Goal: Navigation & Orientation: Go to known website

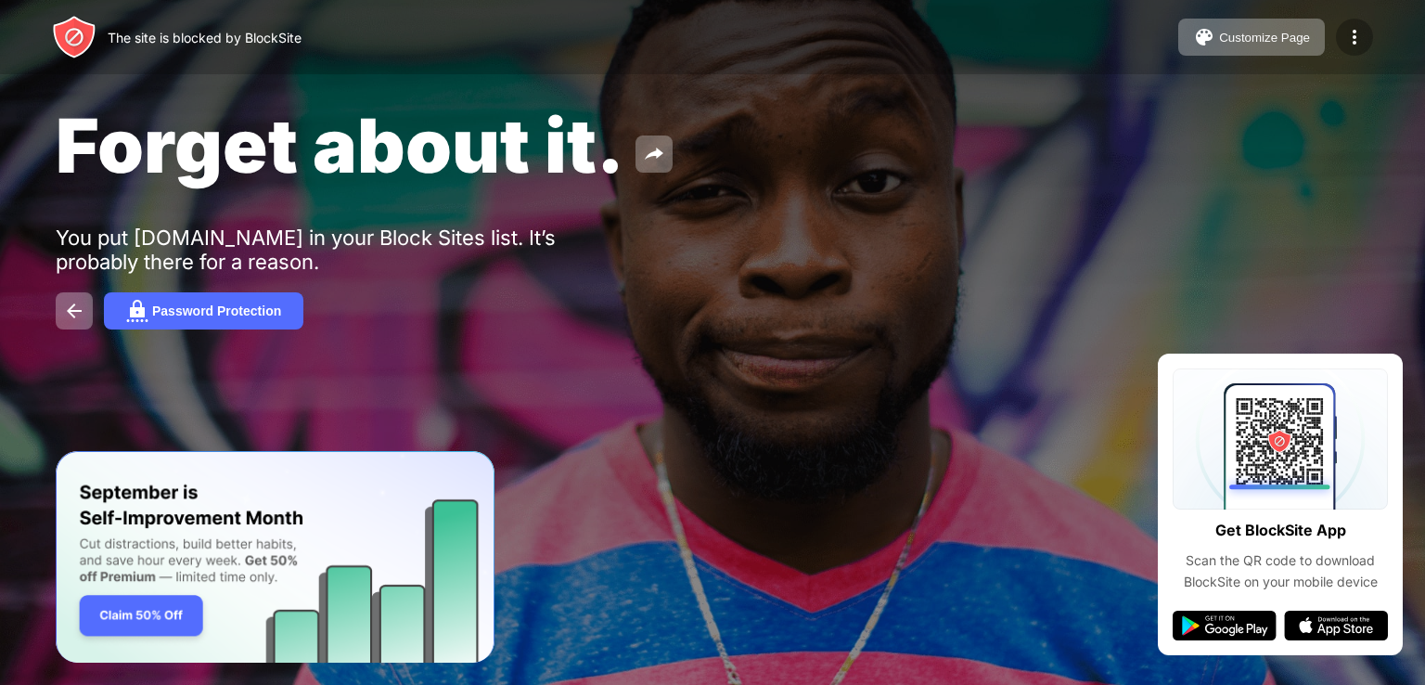
click at [1350, 33] on img at bounding box center [1355, 37] width 22 height 22
